Goal: Task Accomplishment & Management: Complete application form

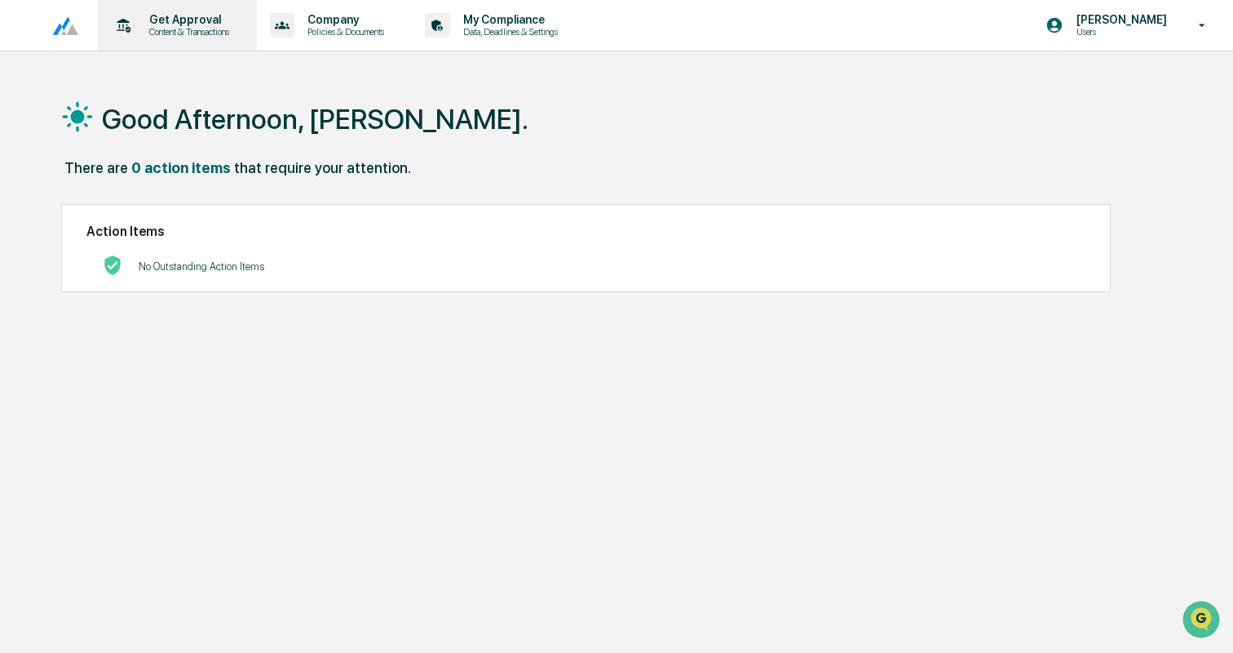
click at [200, 19] on p "Get Approval" at bounding box center [186, 19] width 101 height 13
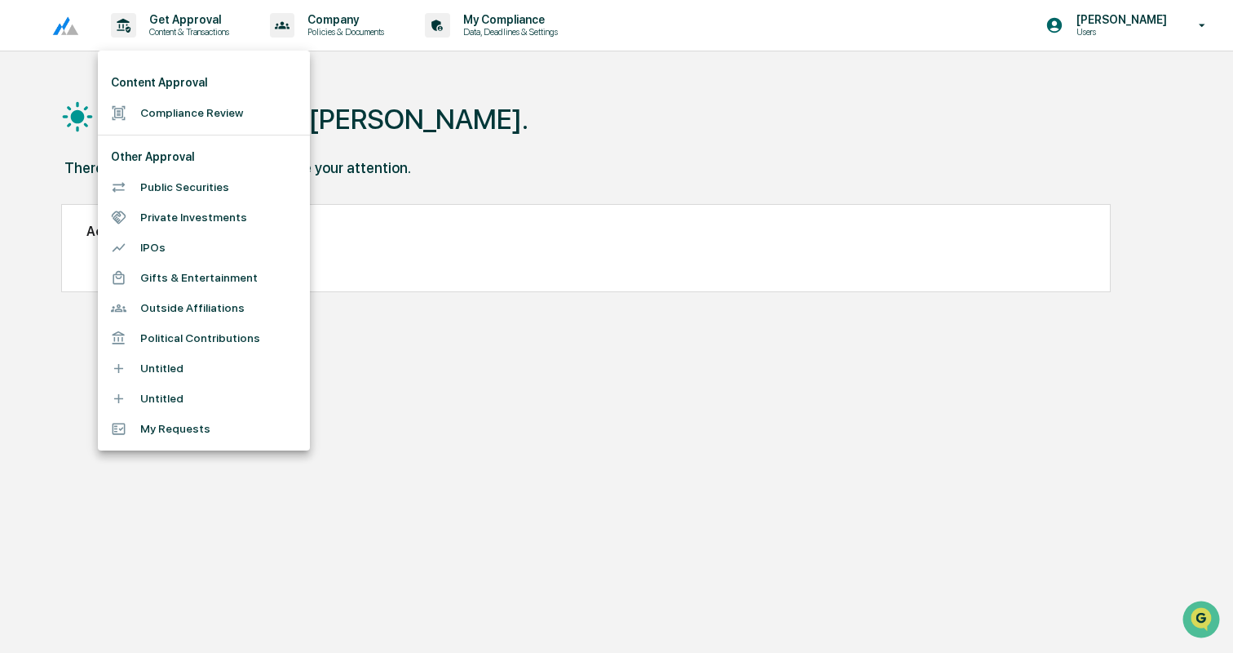
click at [199, 108] on li "Compliance Review" at bounding box center [204, 113] width 212 height 30
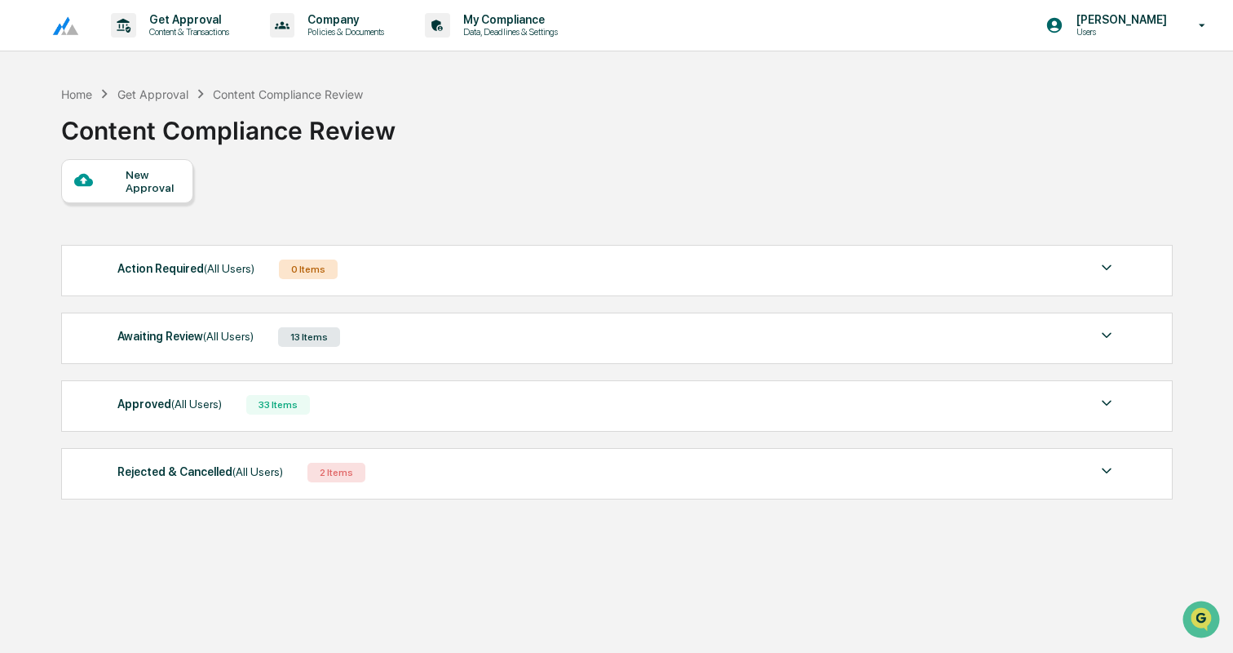
click at [157, 191] on div "New Approval" at bounding box center [153, 181] width 55 height 26
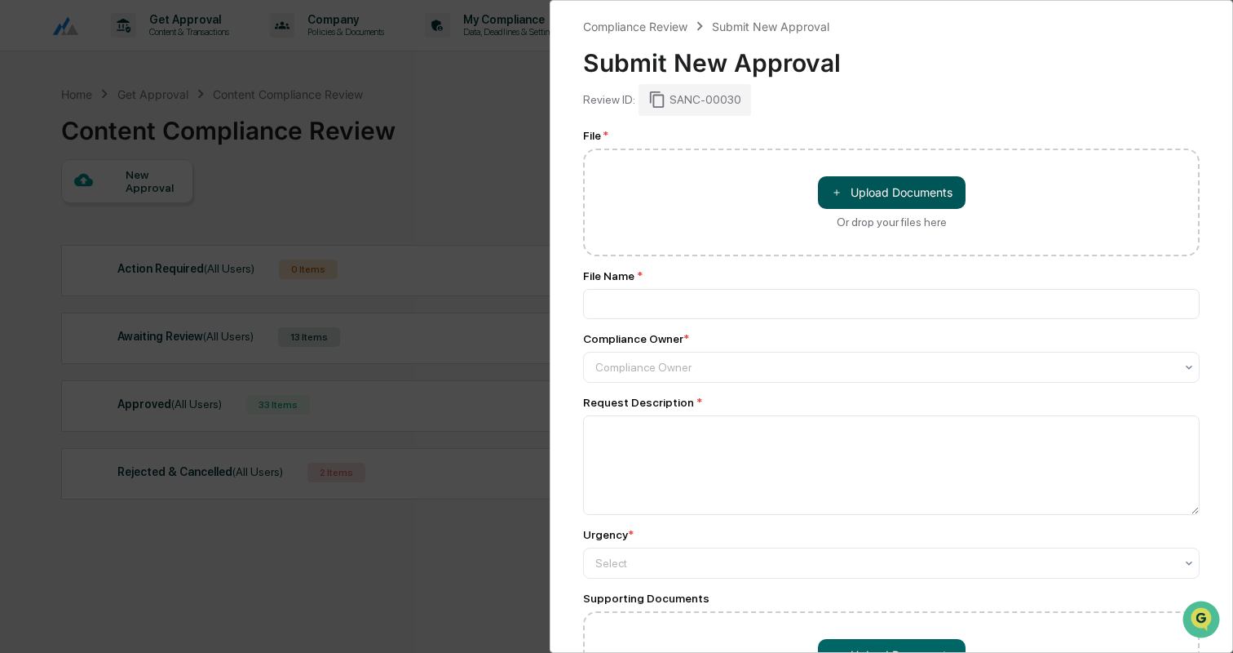
click at [885, 192] on button "＋ Upload Documents" at bounding box center [892, 192] width 148 height 33
type input "**********"
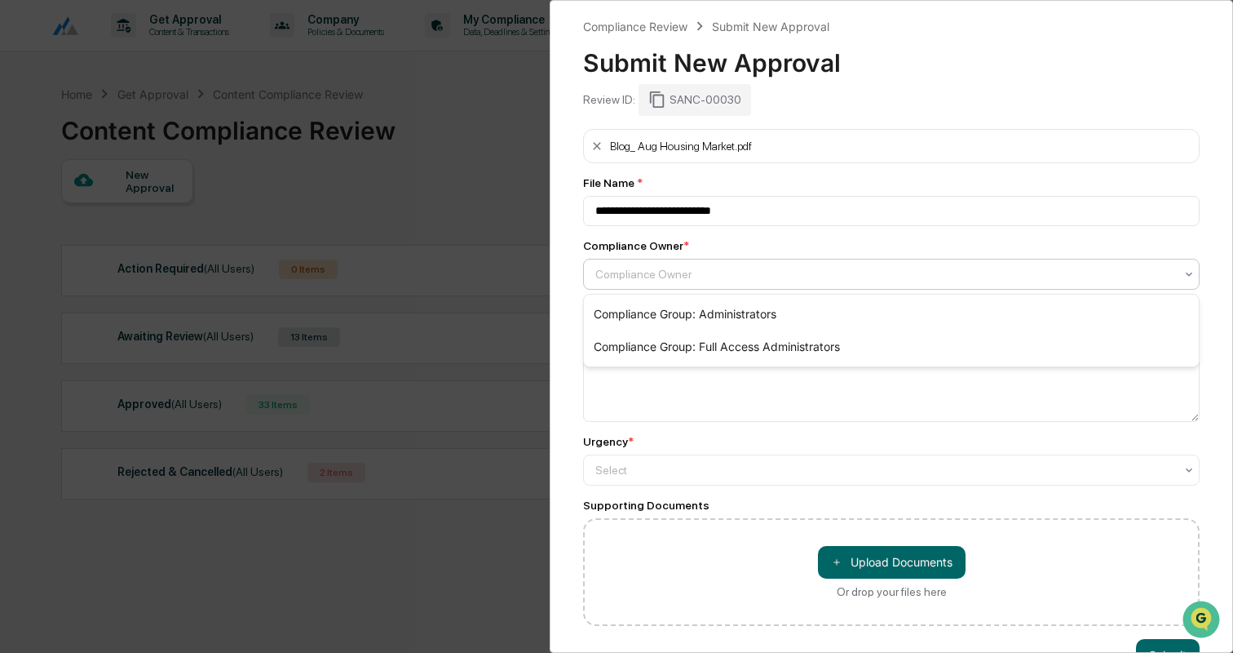
click at [629, 268] on div at bounding box center [884, 274] width 579 height 16
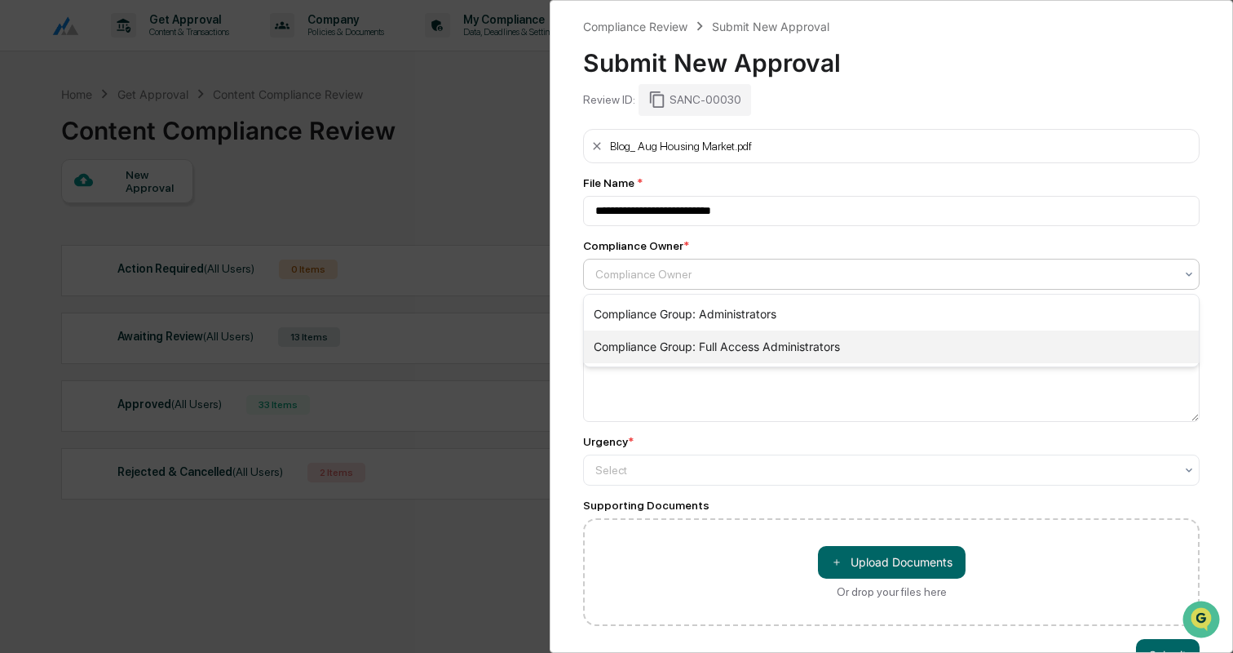
click at [647, 337] on div "Compliance Group: Full Access Administrators" at bounding box center [891, 346] width 615 height 33
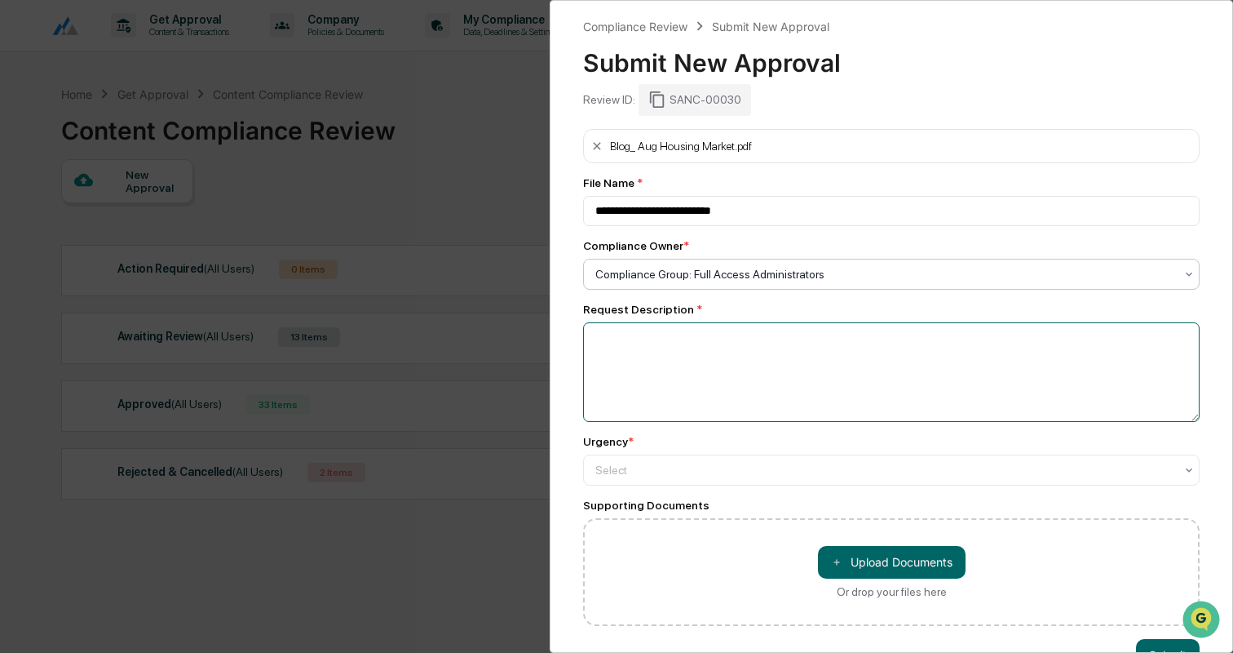
click at [647, 337] on textarea at bounding box center [891, 372] width 617 height 100
type textarea "**********"
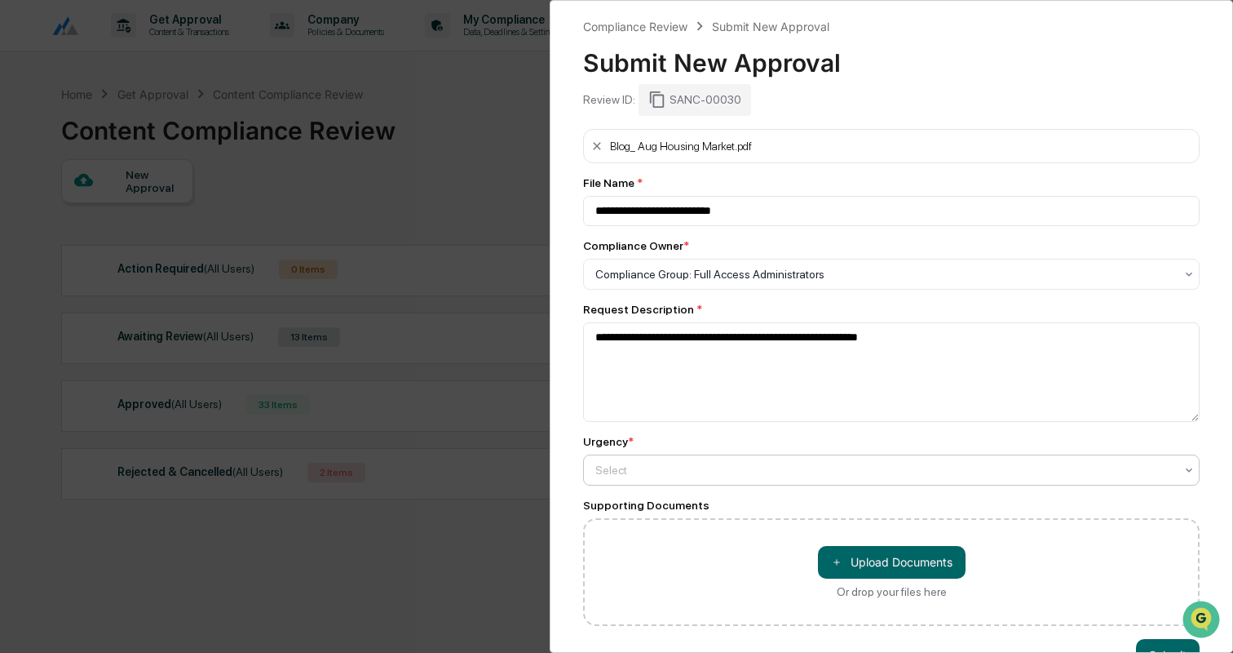
click at [653, 467] on div at bounding box center [884, 470] width 579 height 16
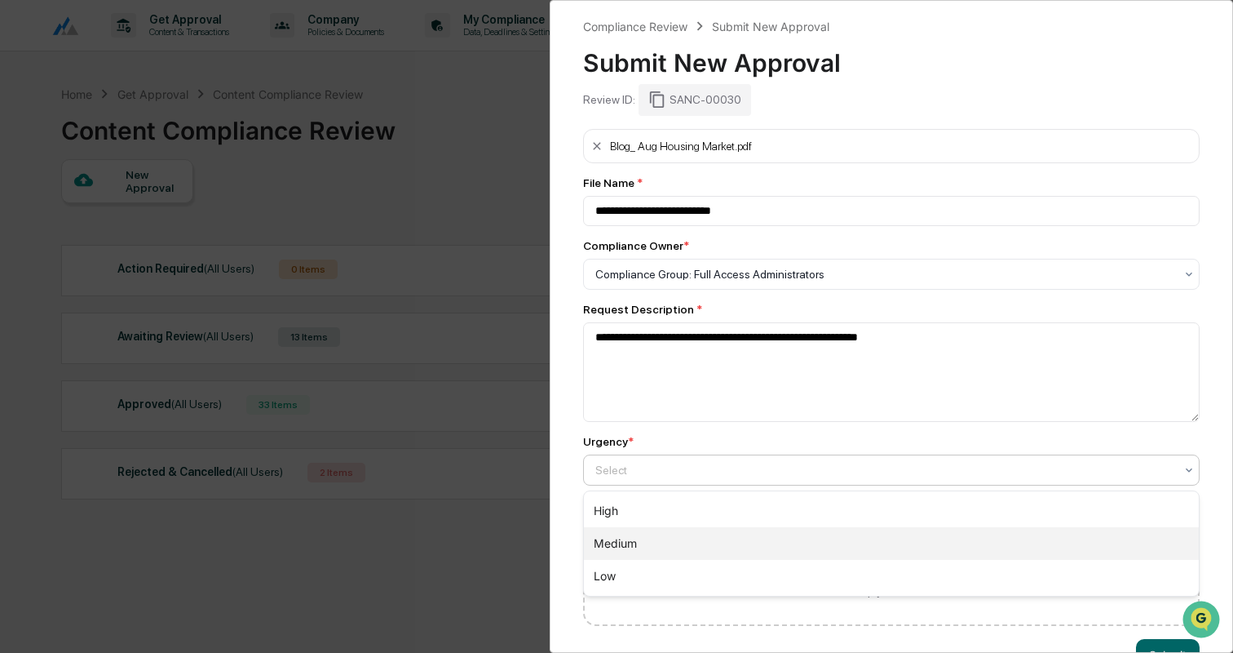
click at [642, 541] on div "Medium" at bounding box center [891, 543] width 615 height 33
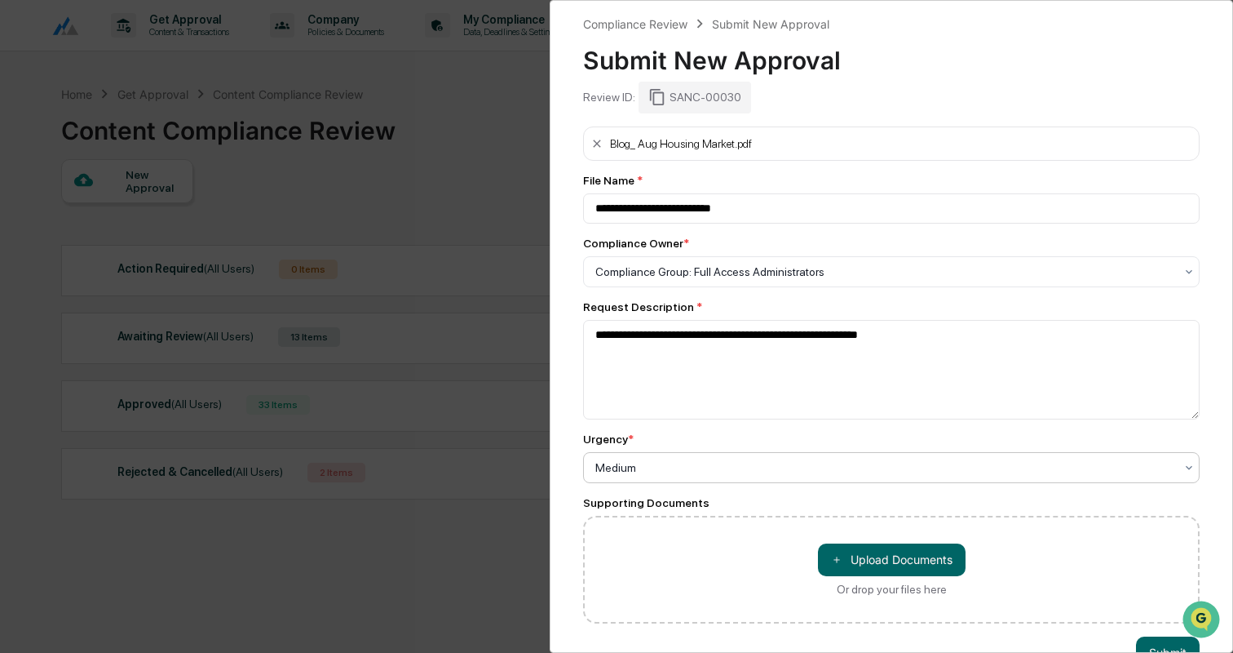
scroll to position [46, 0]
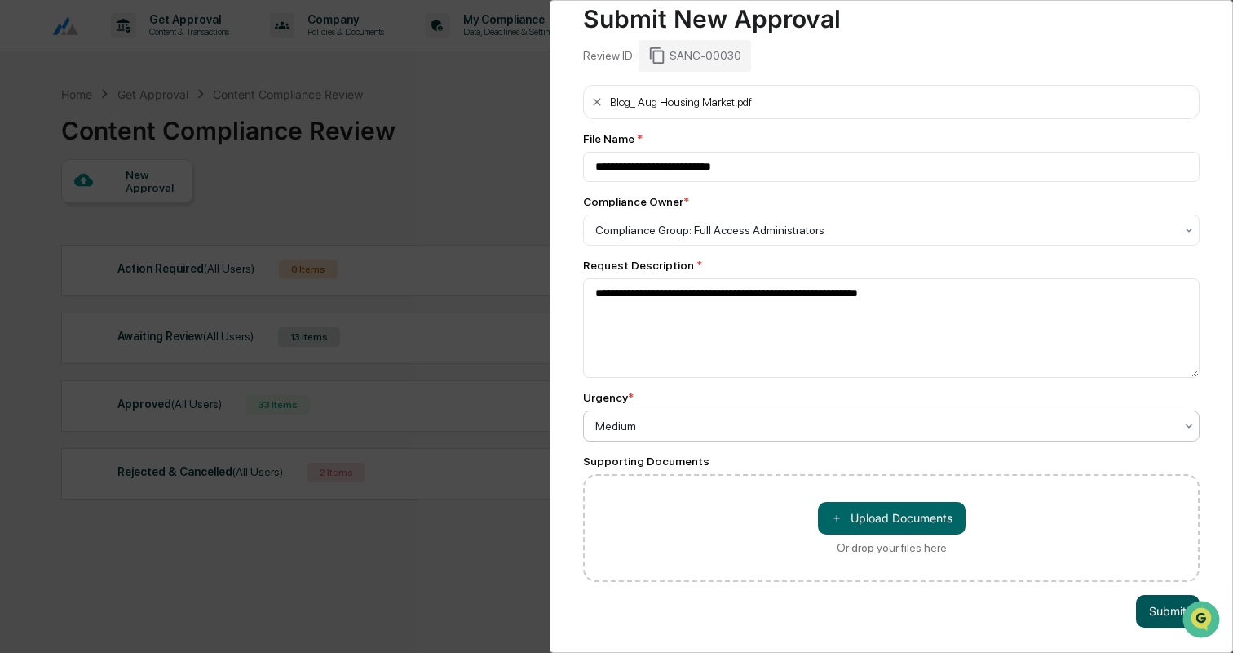
click at [1151, 599] on button "Submit" at bounding box center [1168, 611] width 64 height 33
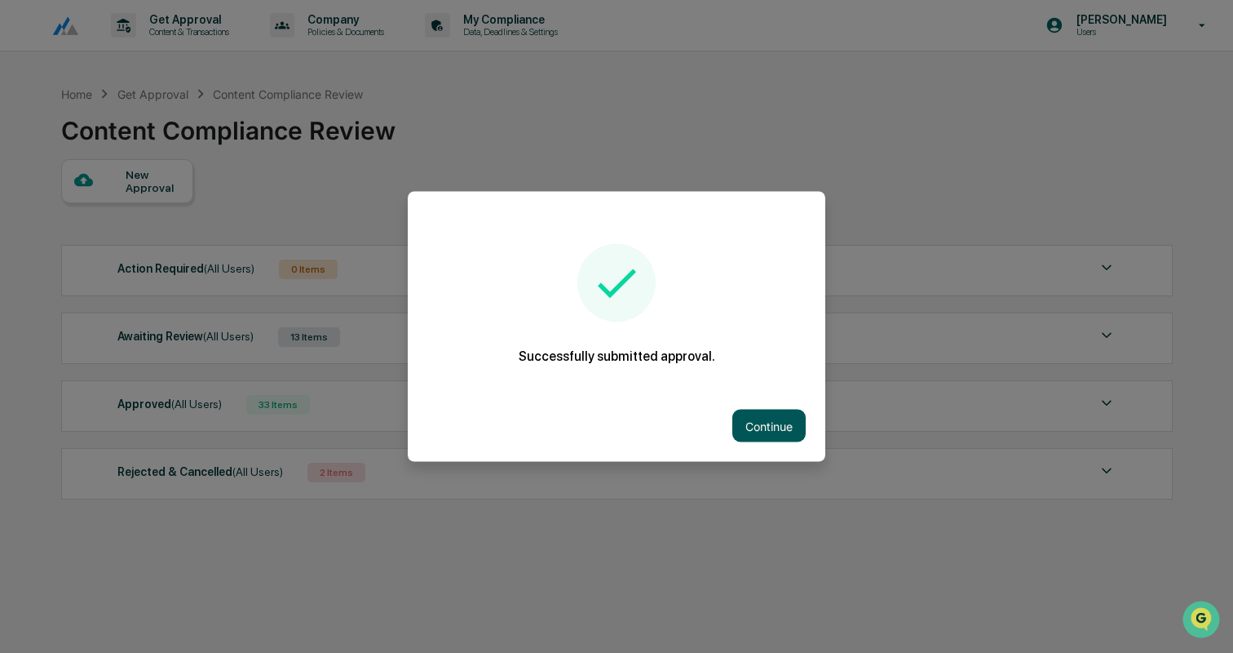
click at [768, 421] on button "Continue" at bounding box center [768, 425] width 73 height 33
